Goal: Find specific page/section: Find specific page/section

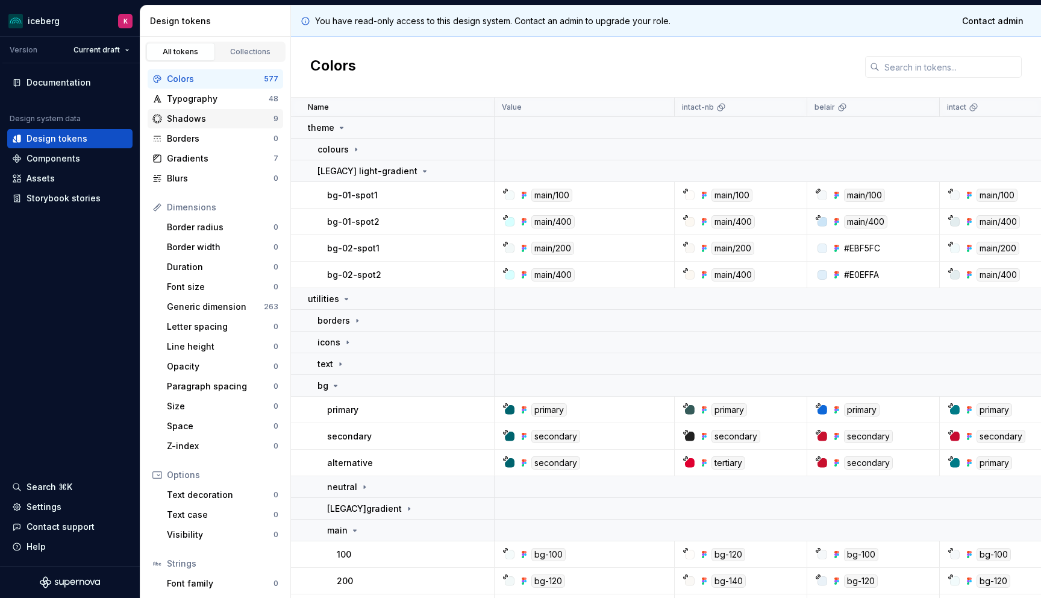
click at [189, 121] on div "Shadows" at bounding box center [220, 119] width 107 height 12
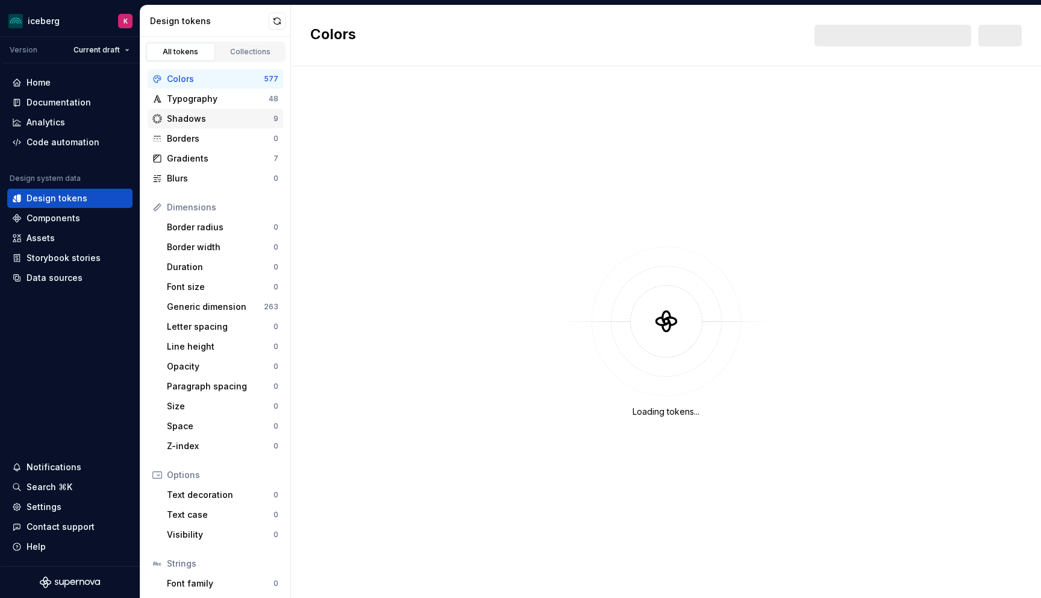
click at [201, 125] on div "Shadows 9" at bounding box center [216, 118] width 136 height 19
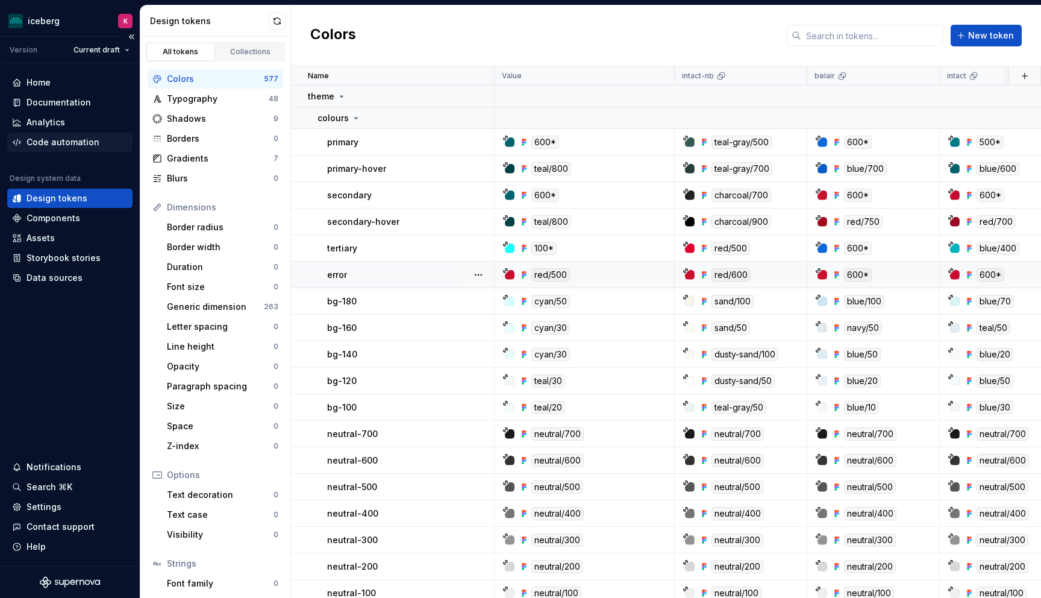
click at [52, 148] on div "Code automation" at bounding box center [63, 142] width 73 height 12
